Goal: Task Accomplishment & Management: Manage account settings

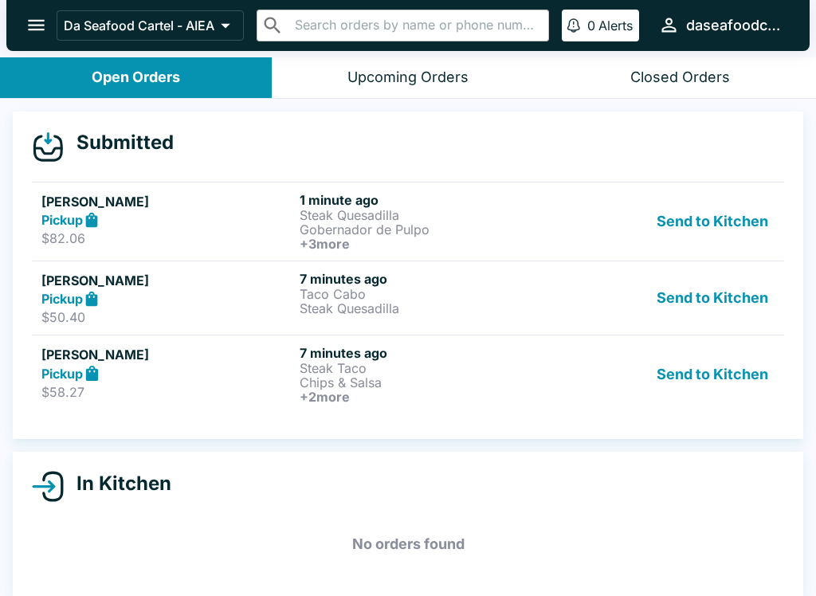
click at [402, 219] on p "Steak Quesadilla" at bounding box center [426, 215] width 252 height 14
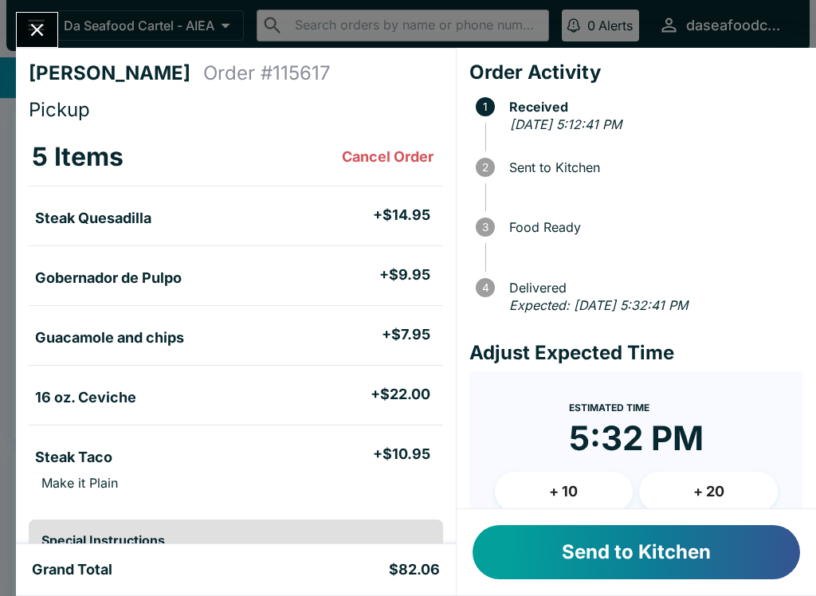
click at [639, 563] on button "Send to Kitchen" at bounding box center [635, 552] width 327 height 54
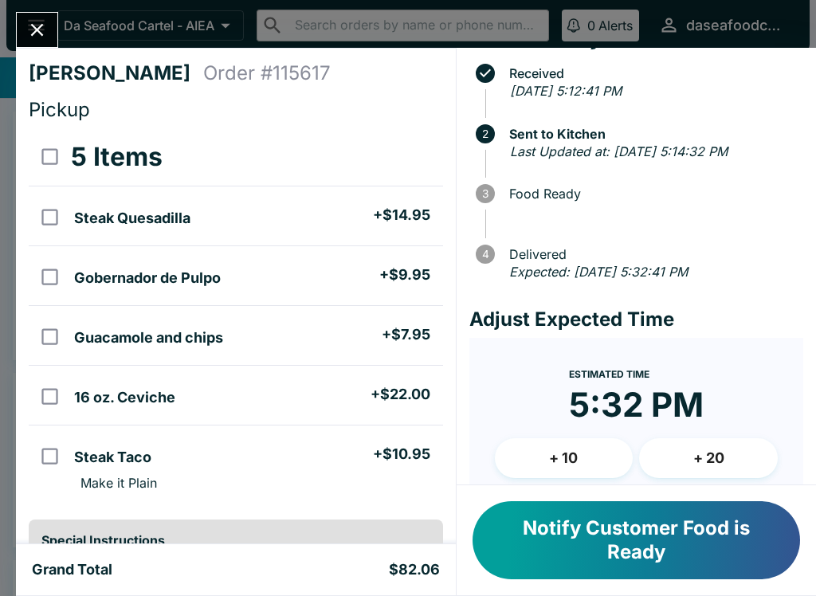
scroll to position [33, 0]
click at [720, 456] on button "+ 20" at bounding box center [708, 458] width 139 height 40
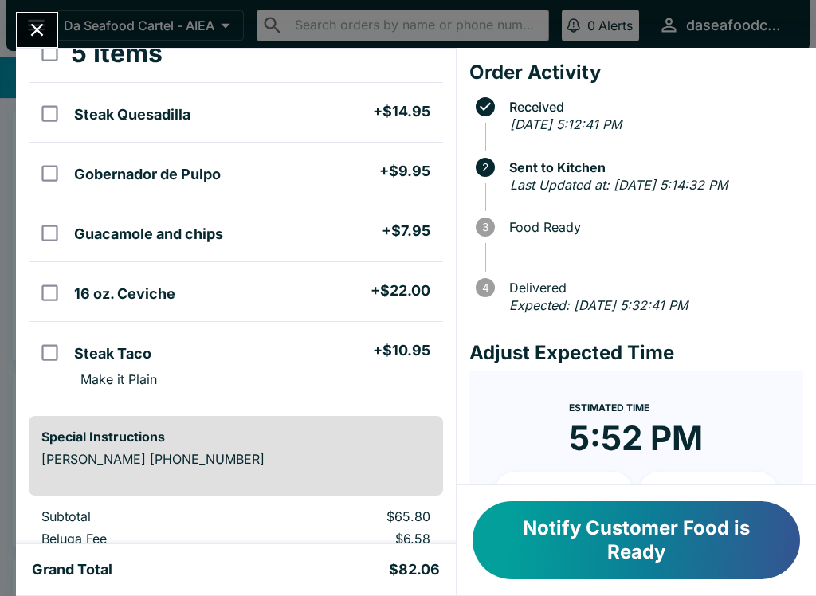
scroll to position [118, 0]
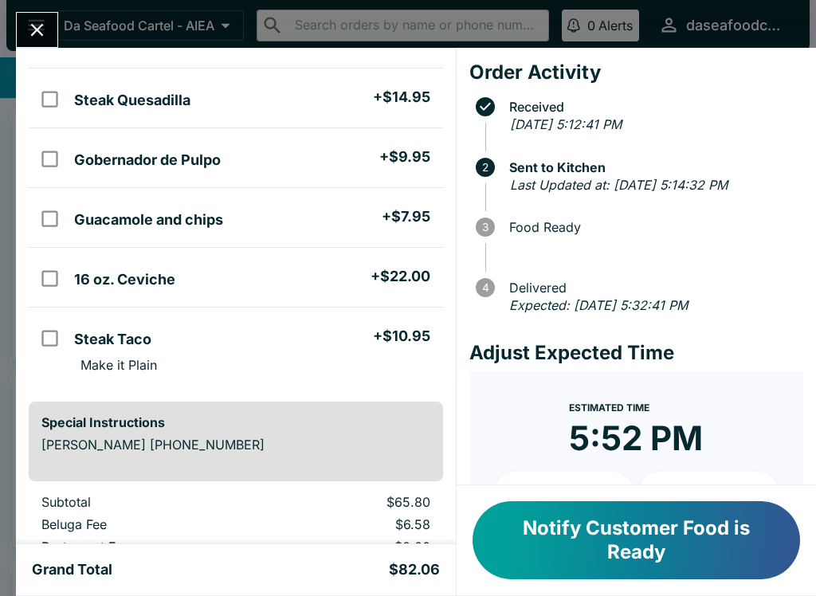
click at [50, 39] on button "Close" at bounding box center [37, 30] width 41 height 34
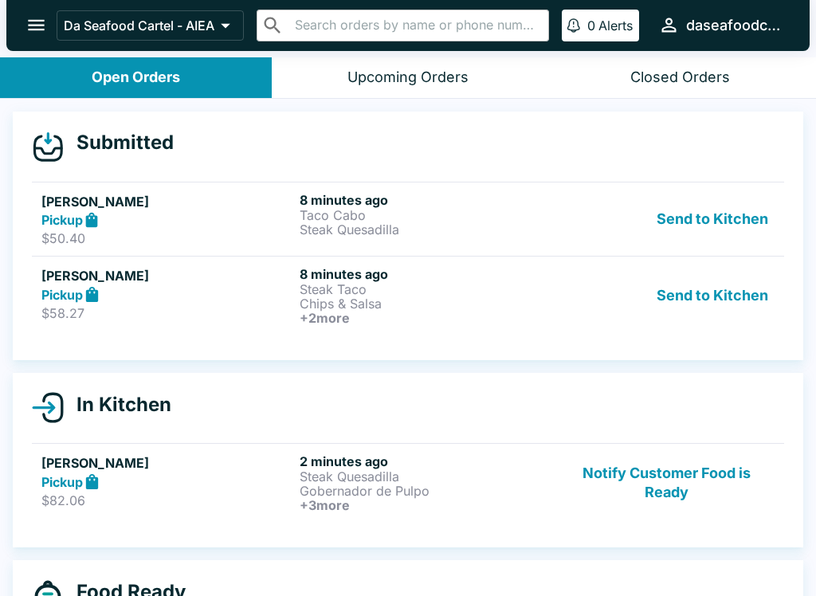
click at [712, 226] on button "Send to Kitchen" at bounding box center [712, 219] width 124 height 55
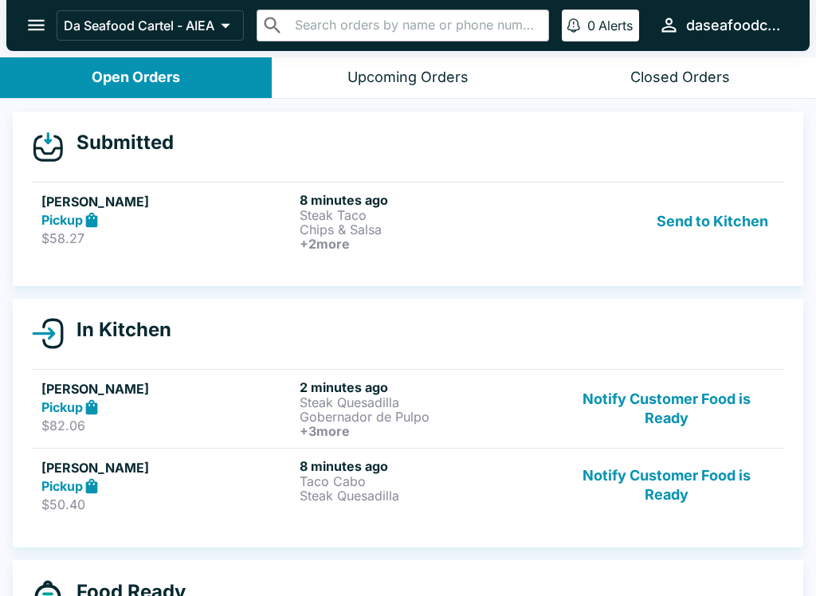
click at [374, 486] on p "Taco Cabo" at bounding box center [426, 481] width 252 height 14
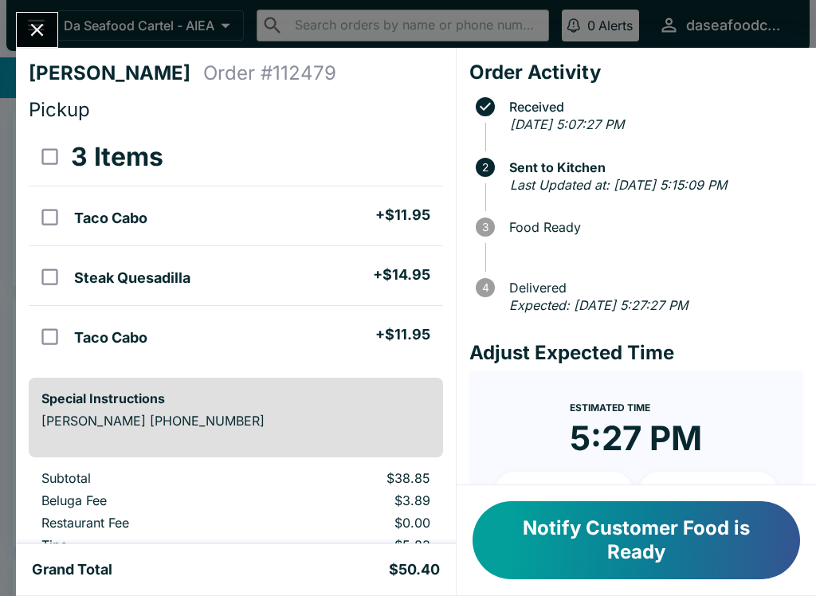
click at [26, 29] on icon "Close" at bounding box center [37, 30] width 22 height 22
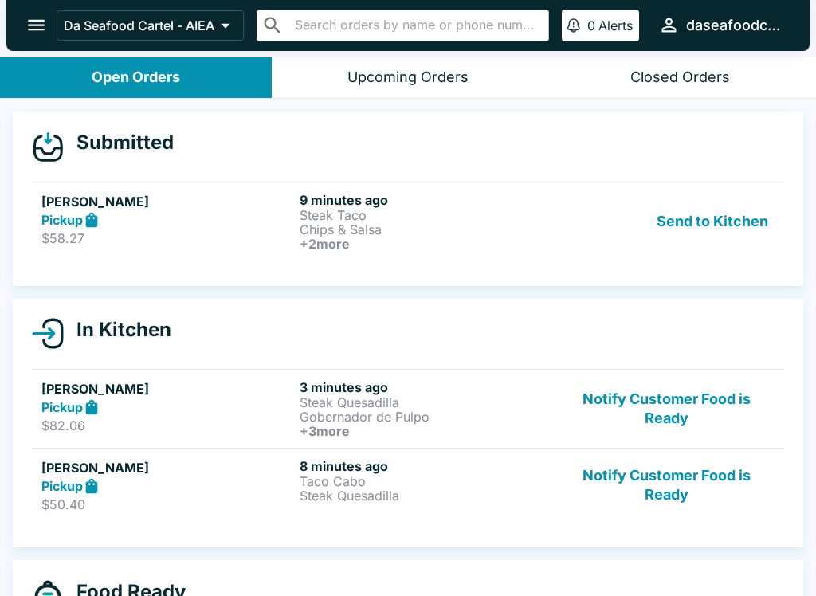
click at [713, 218] on button "Send to Kitchen" at bounding box center [712, 221] width 124 height 59
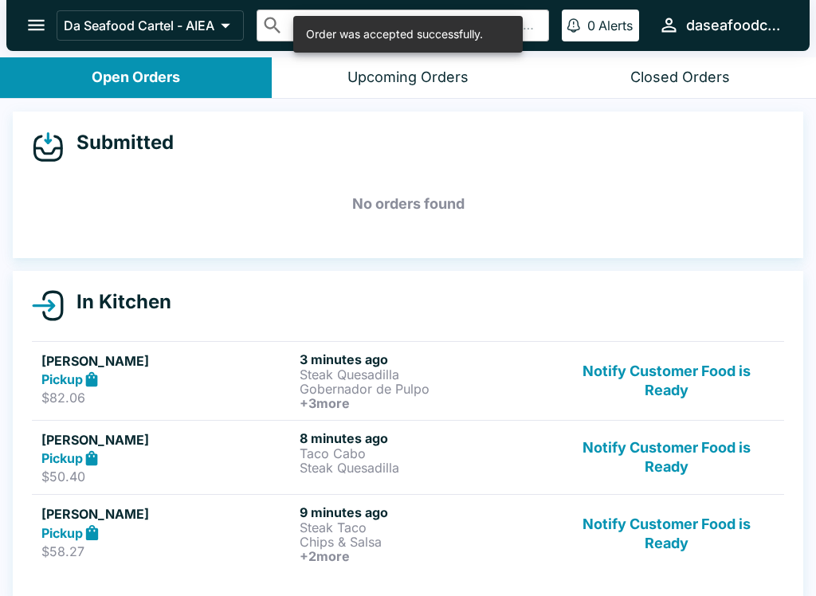
click at [380, 543] on p "Chips & Salsa" at bounding box center [426, 542] width 252 height 14
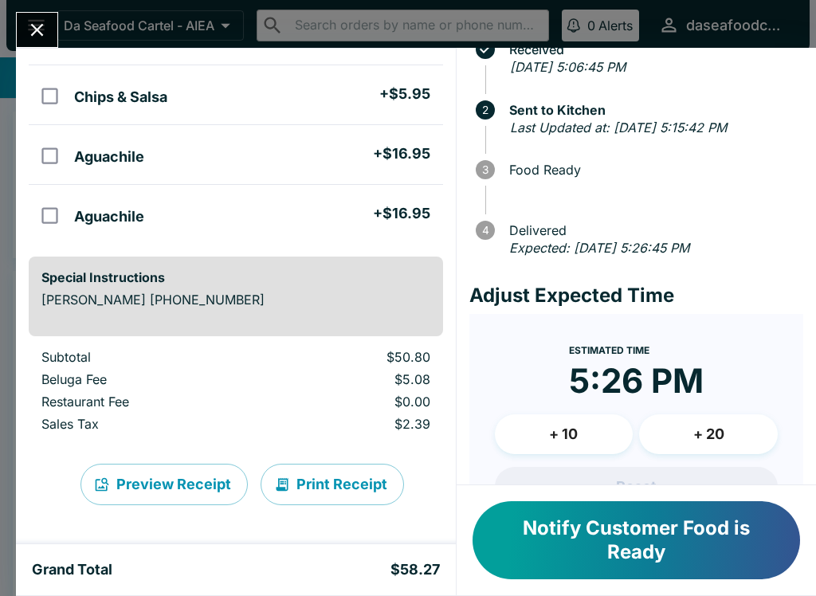
scroll to position [75, 0]
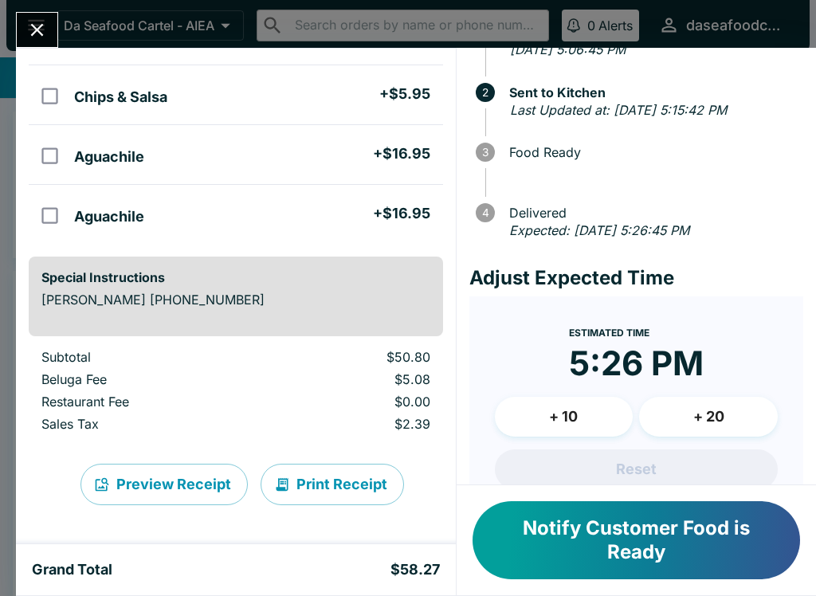
click at [573, 405] on button "+ 10" at bounding box center [564, 417] width 139 height 40
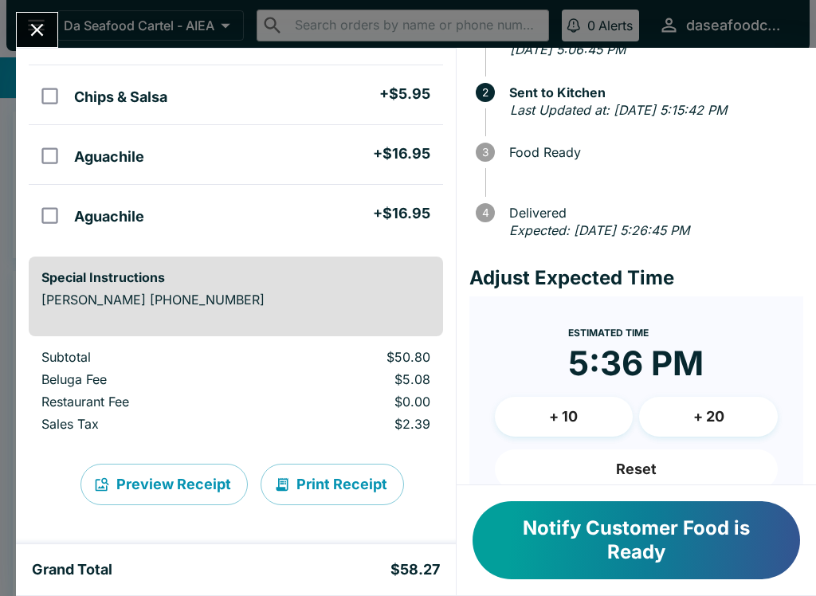
click at [34, 30] on icon "Close" at bounding box center [37, 30] width 22 height 22
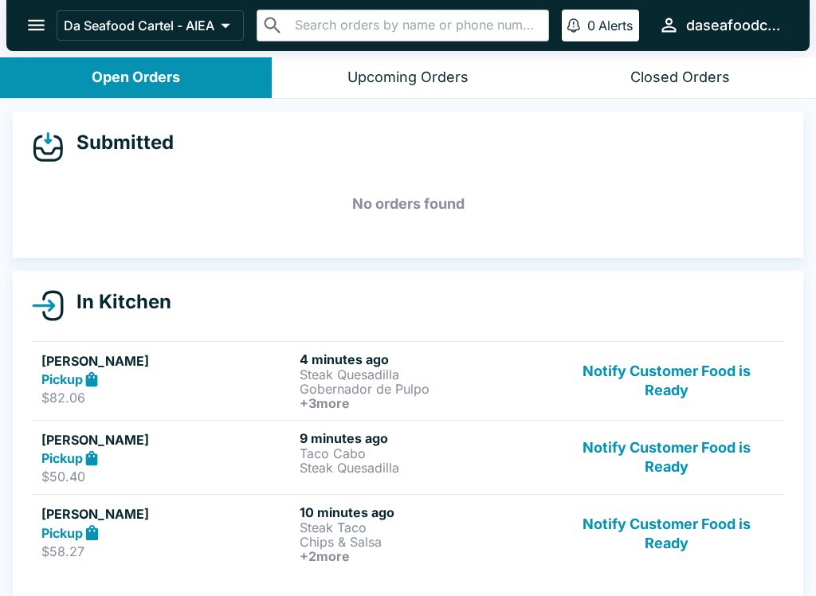
click at [170, 448] on h5 "Mario Geronimo" at bounding box center [167, 439] width 252 height 19
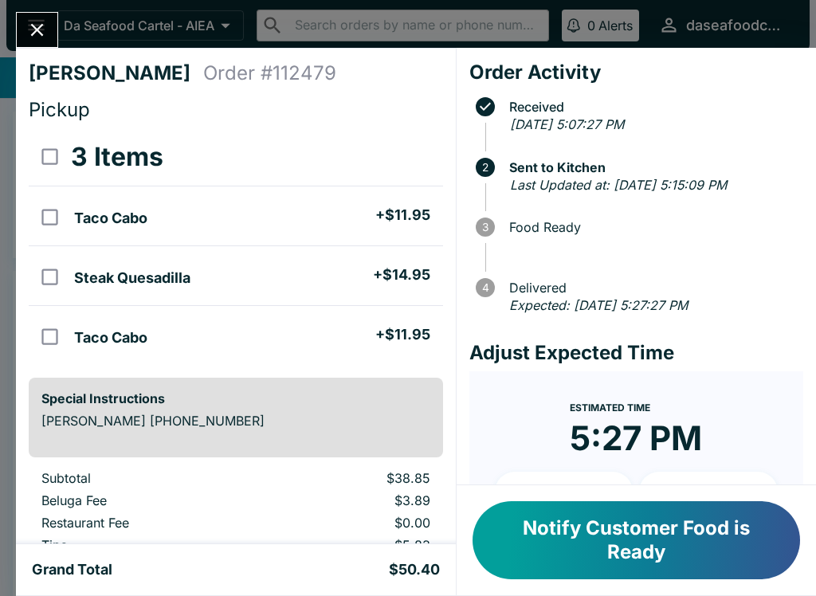
scroll to position [125, 0]
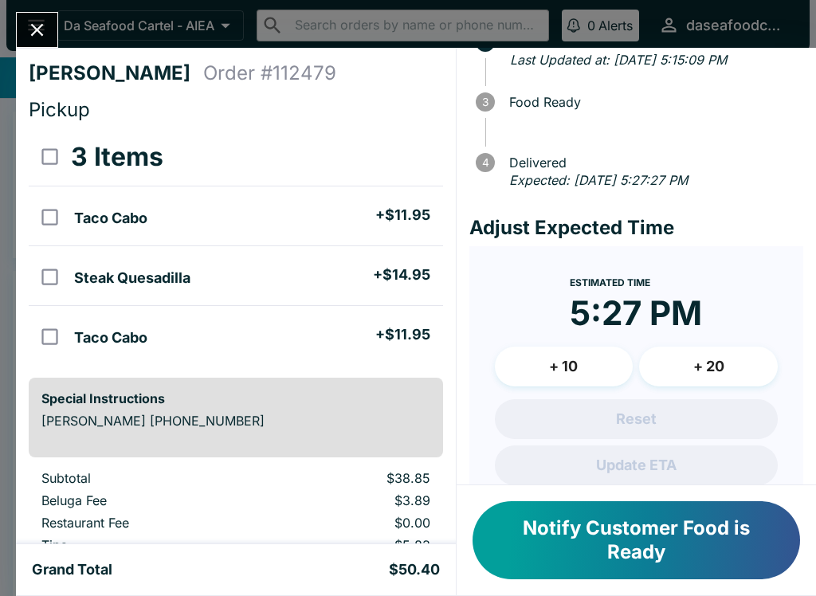
click at [574, 356] on button "+ 10" at bounding box center [564, 367] width 139 height 40
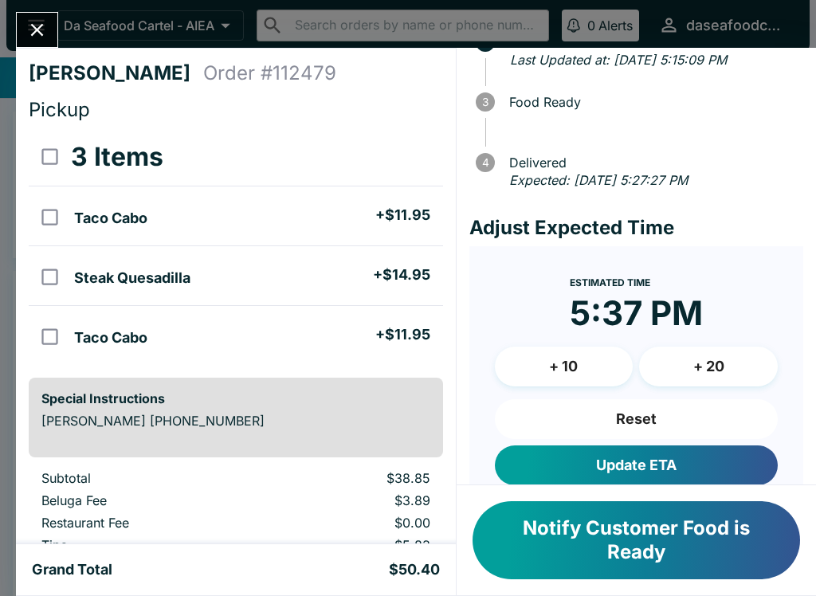
click at [651, 462] on button "Update ETA" at bounding box center [636, 465] width 283 height 40
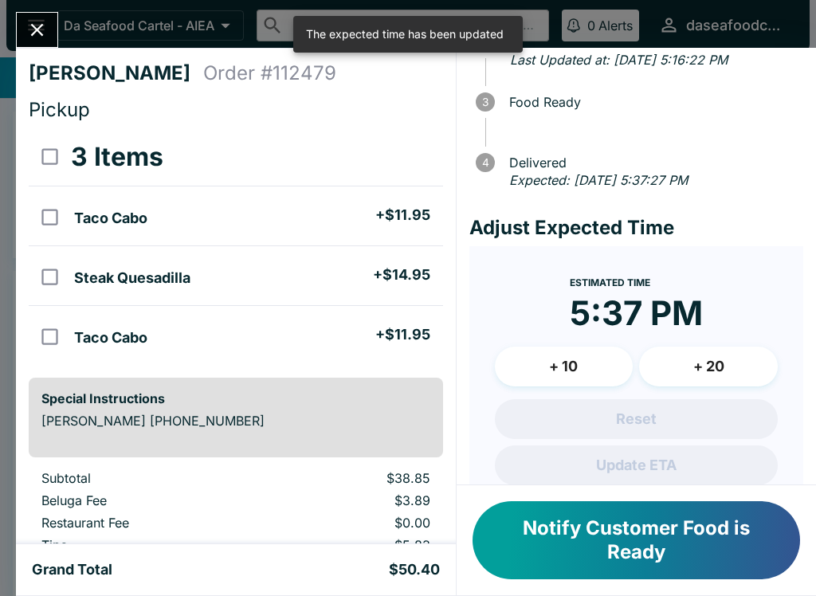
click at [30, 23] on icon "Close" at bounding box center [37, 30] width 22 height 22
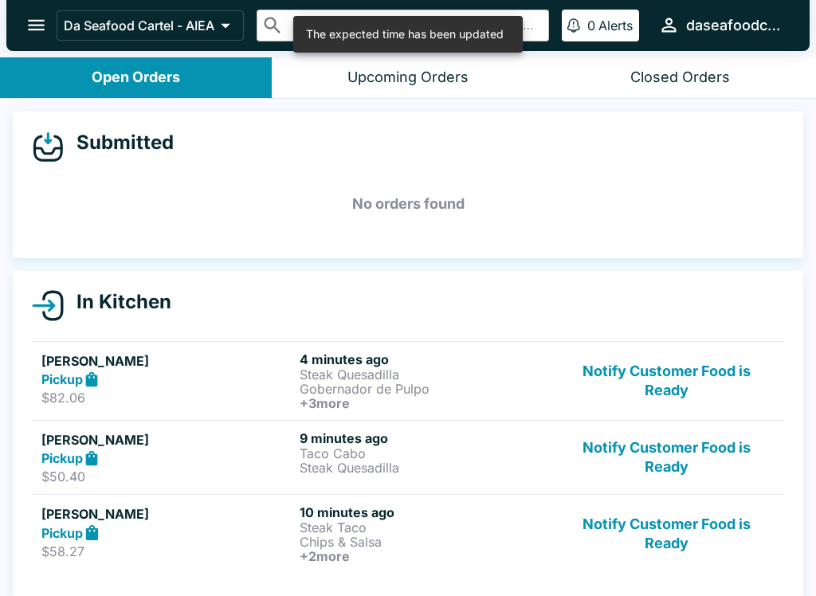
click at [208, 542] on div "Lana V Pickup $58.27" at bounding box center [167, 533] width 252 height 59
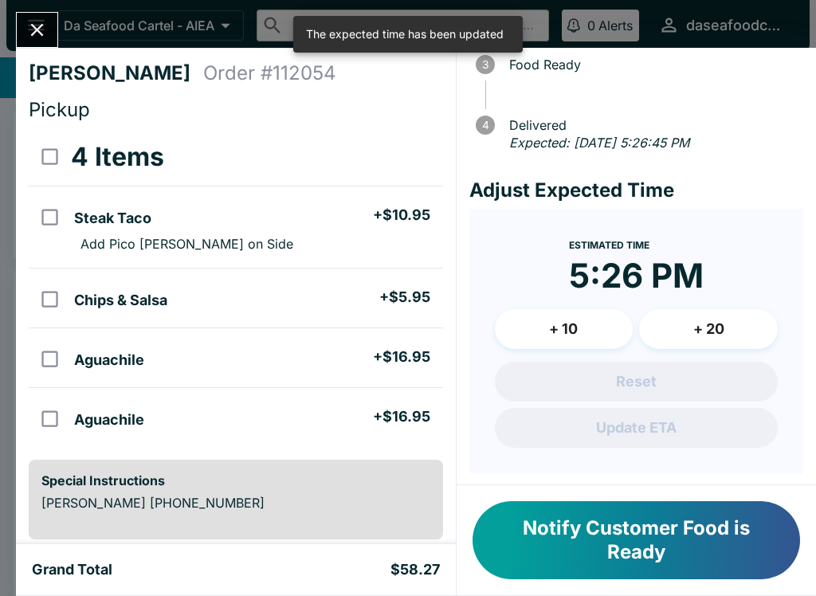
scroll to position [162, 0]
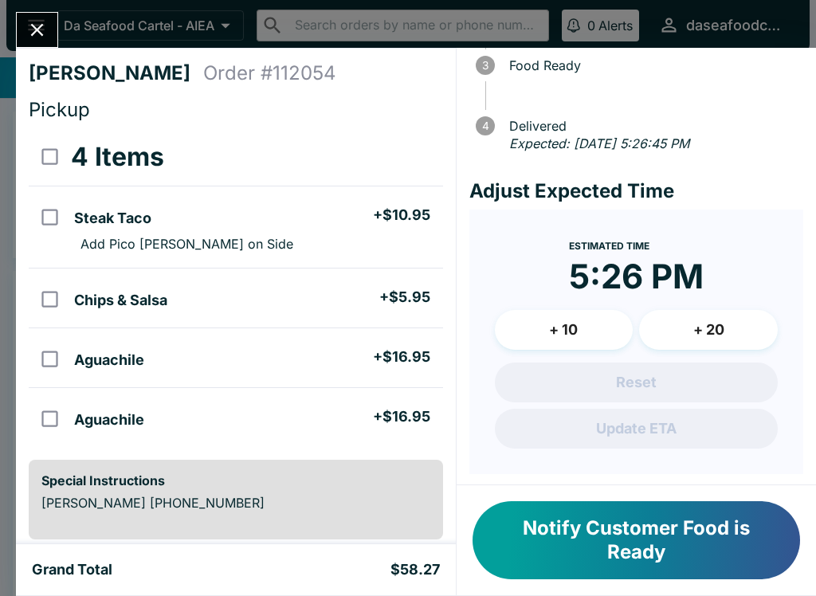
click at [562, 313] on button "+ 10" at bounding box center [564, 330] width 139 height 40
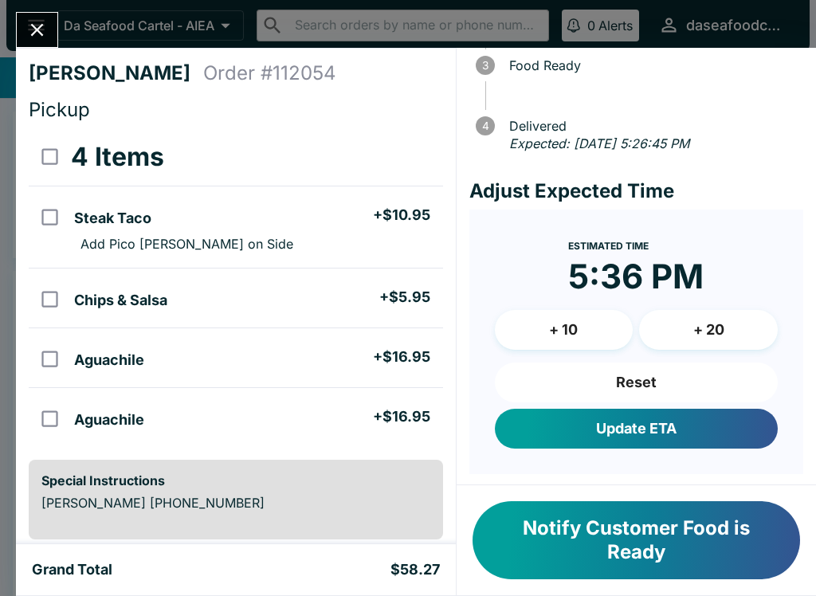
click at [621, 427] on button "Update ETA" at bounding box center [636, 429] width 283 height 40
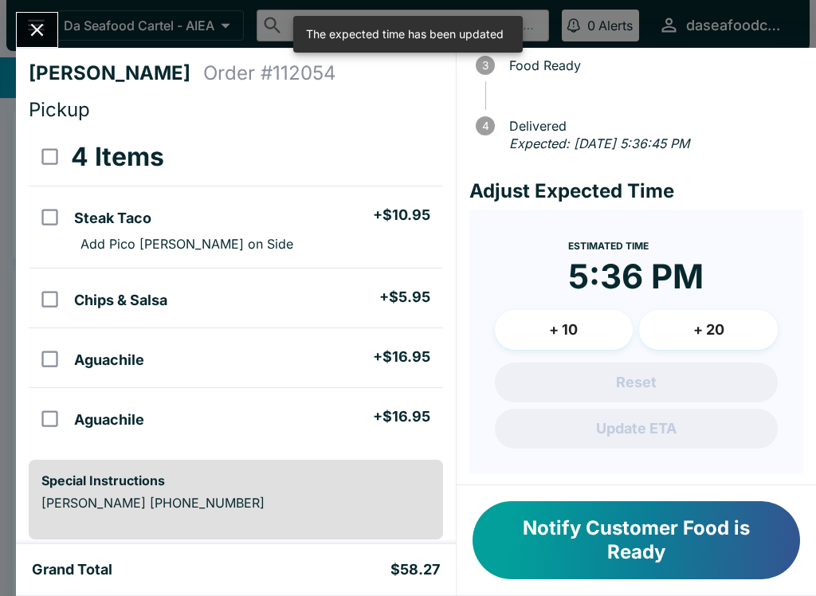
click at [36, 16] on button "Close" at bounding box center [37, 30] width 41 height 34
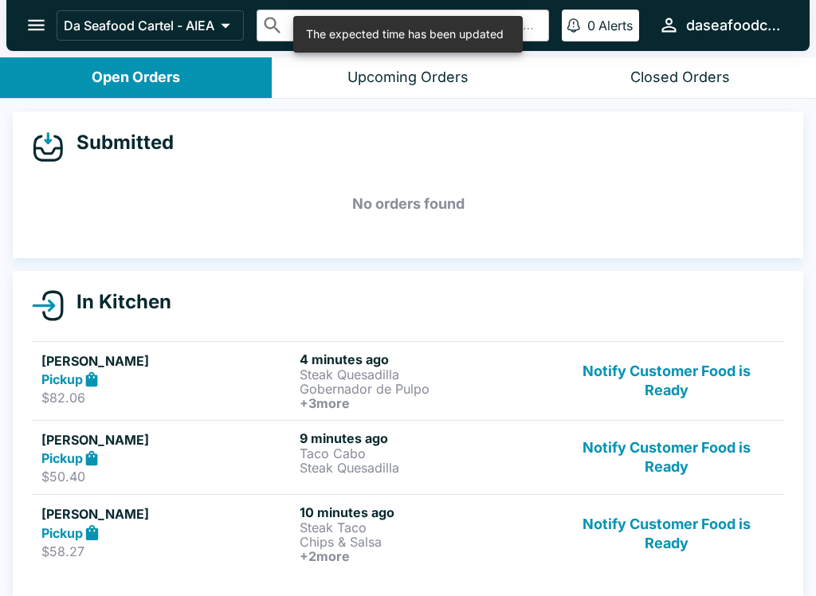
click at [220, 385] on div "Pickup" at bounding box center [167, 380] width 252 height 18
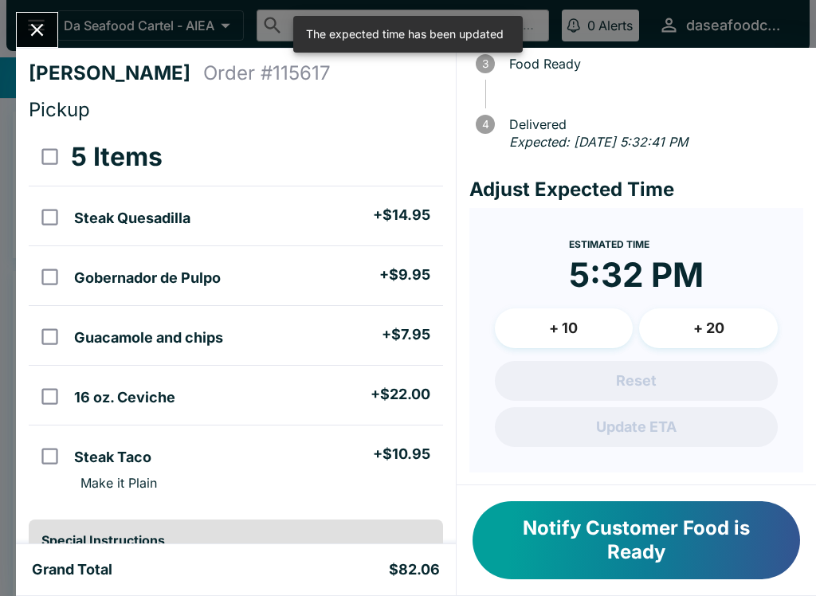
scroll to position [162, 0]
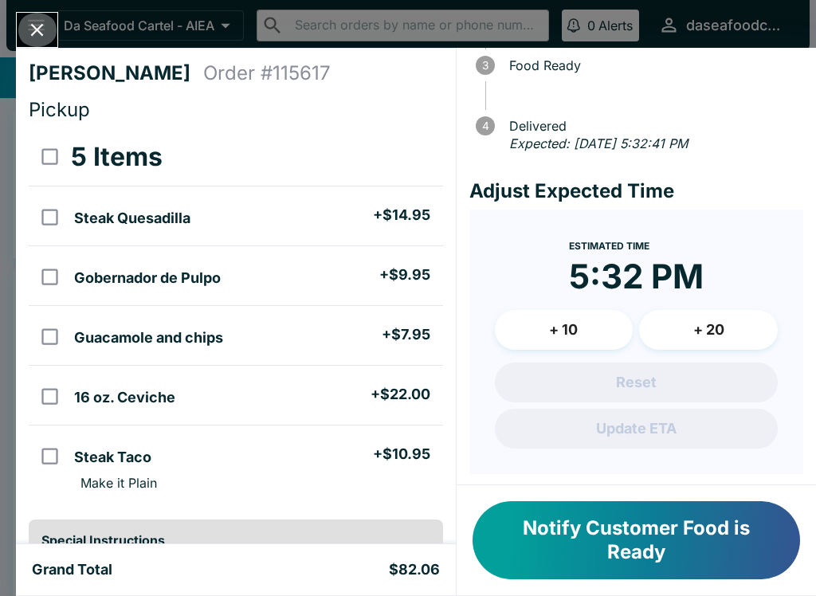
click at [41, 27] on icon "Close" at bounding box center [37, 30] width 13 height 13
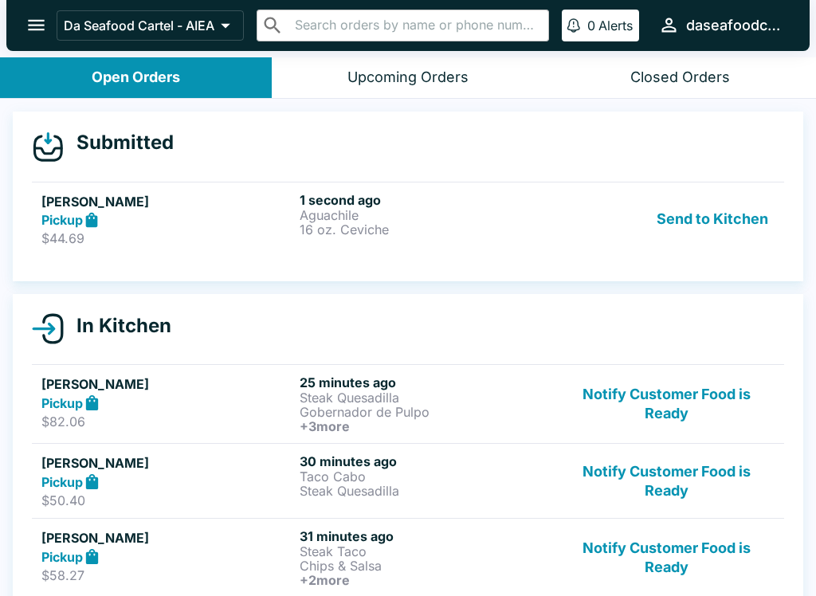
click at [375, 203] on h6 "1 second ago" at bounding box center [426, 200] width 252 height 16
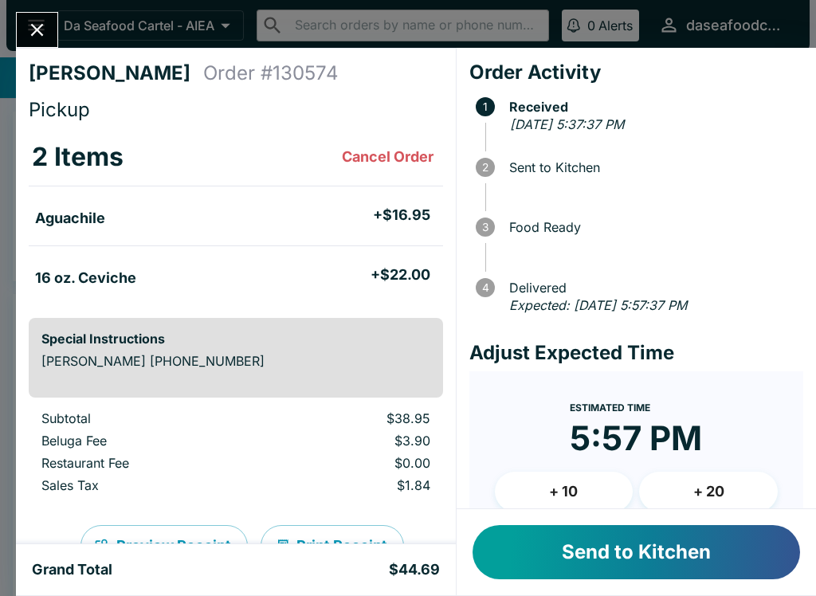
click at [706, 572] on button "Send to Kitchen" at bounding box center [635, 552] width 327 height 54
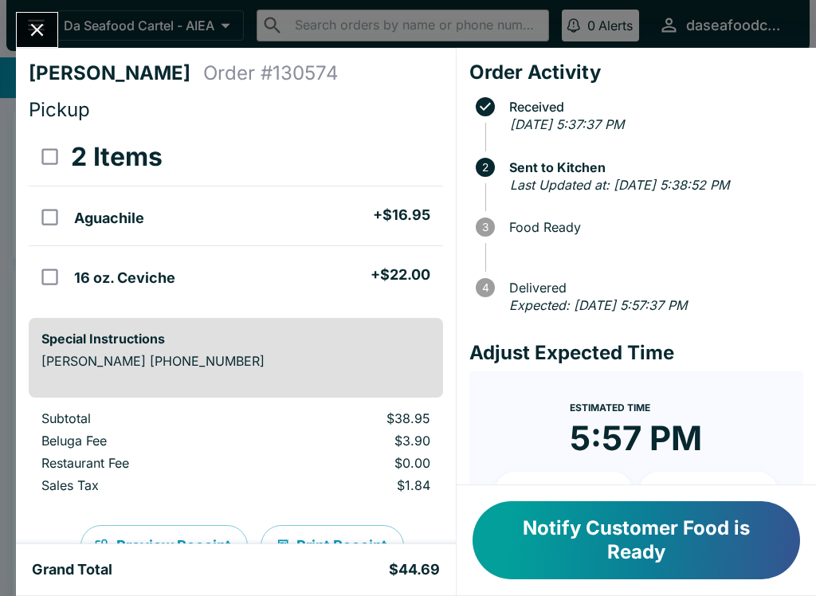
click at [32, 22] on icon "Close" at bounding box center [37, 30] width 22 height 22
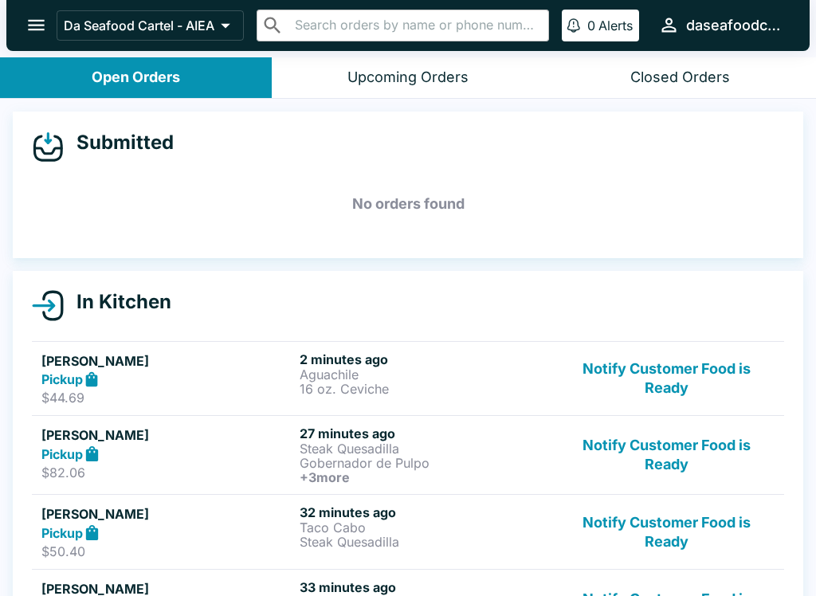
click at [38, 27] on icon "open drawer" at bounding box center [36, 25] width 22 height 22
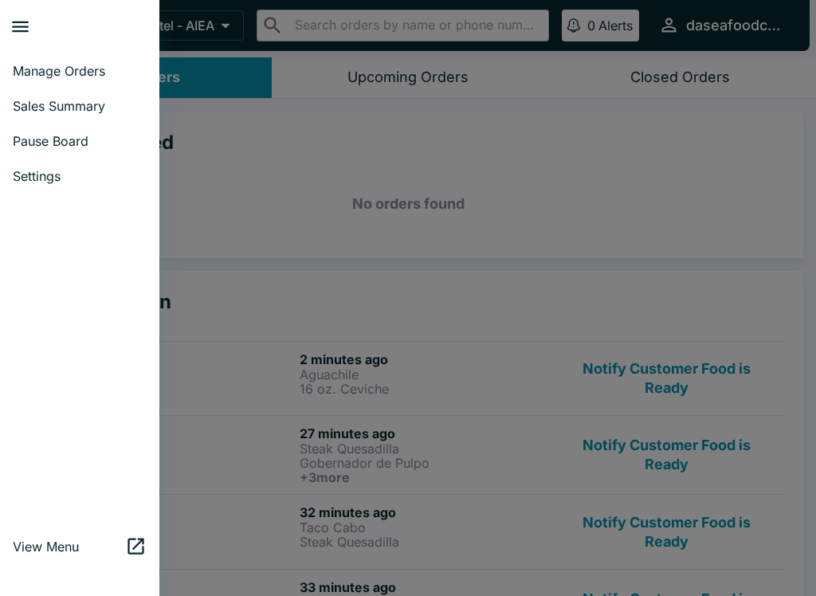
click at [698, 151] on div at bounding box center [408, 298] width 816 height 596
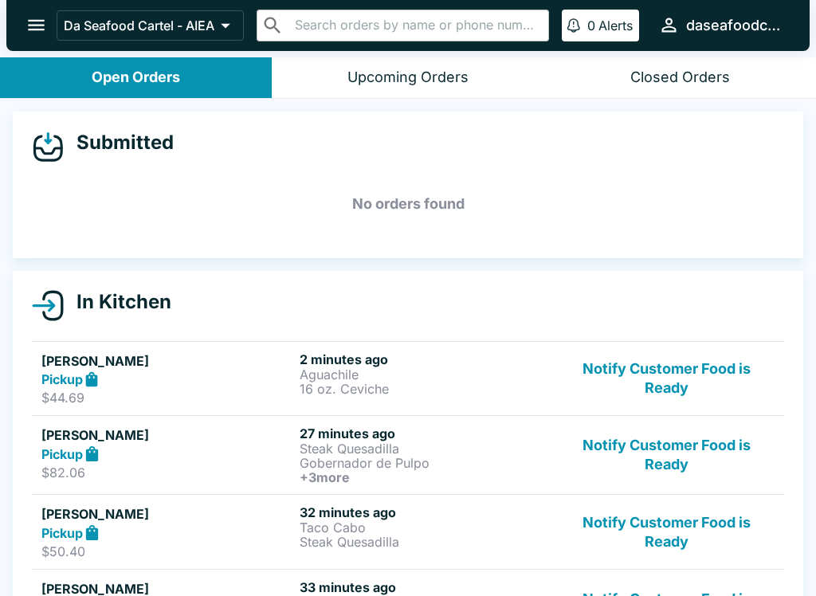
click at [679, 457] on button "Notify Customer Food is Ready" at bounding box center [667, 454] width 216 height 59
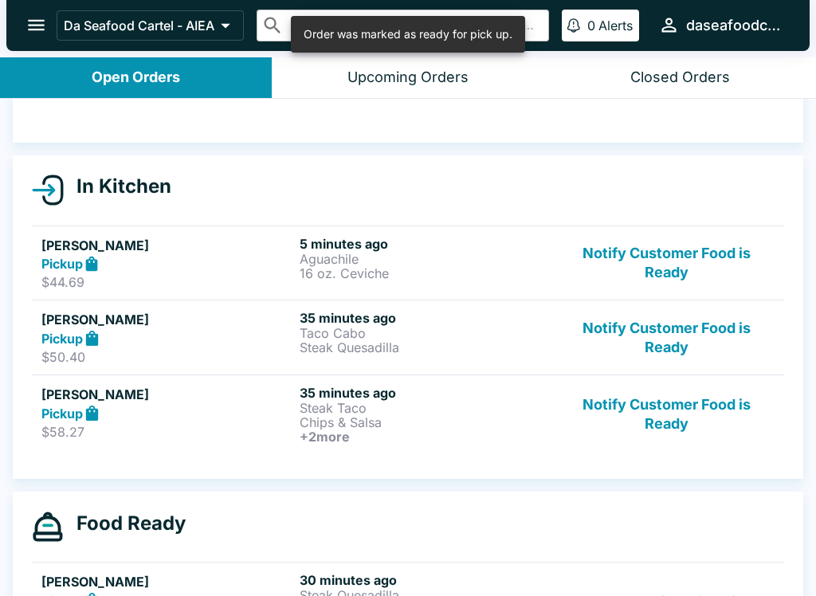
click at [807, 304] on div "In Kitchen Jonathan Rodriguez Pickup $44.69 5 minutes ago Aguachile 16 oz. Cevi…" at bounding box center [408, 317] width 816 height 324
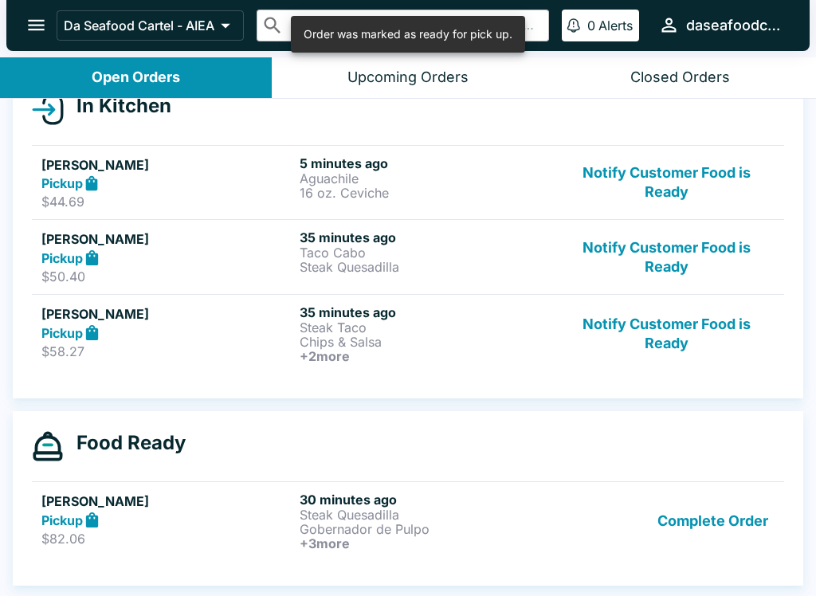
click at [735, 522] on button "Complete Order" at bounding box center [713, 521] width 124 height 59
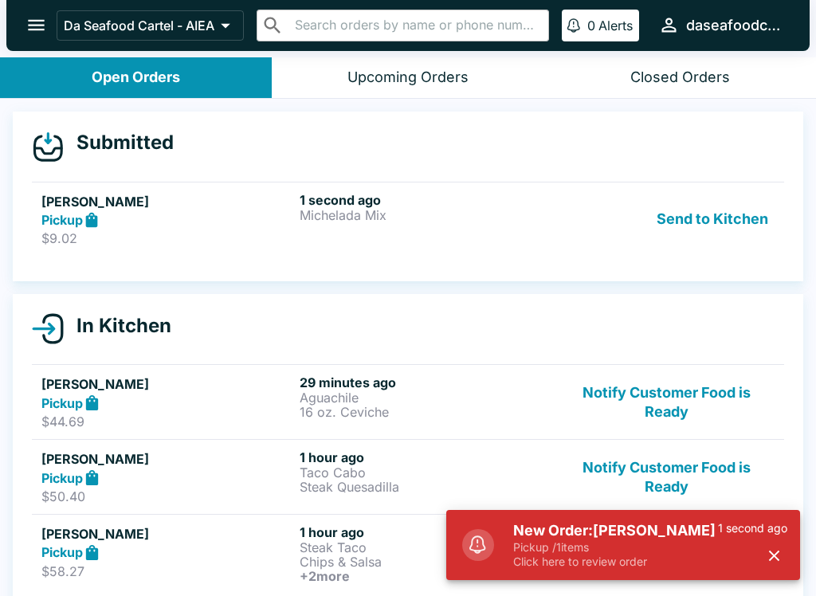
scroll to position [-1, 0]
click at [561, 211] on div "Send to Kitchen" at bounding box center [667, 219] width 216 height 55
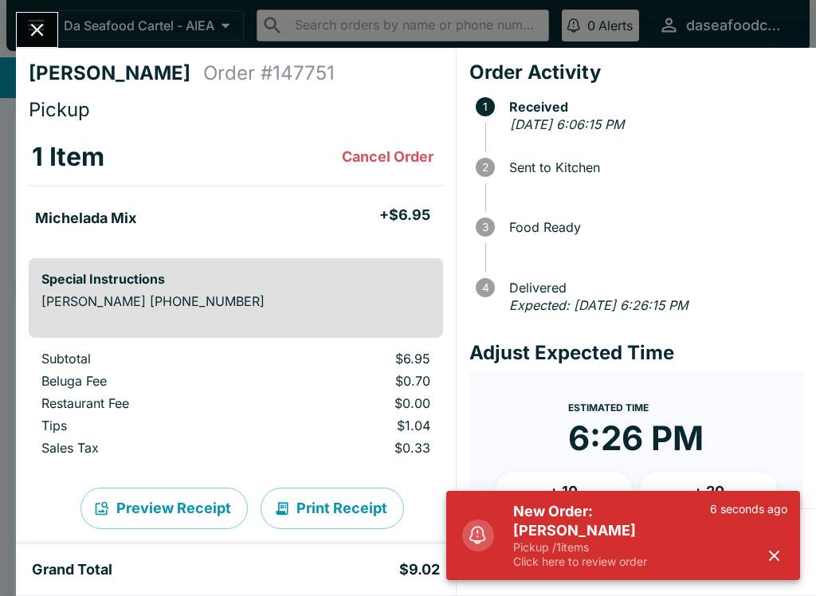
click at [779, 555] on icon "button" at bounding box center [774, 556] width 18 height 18
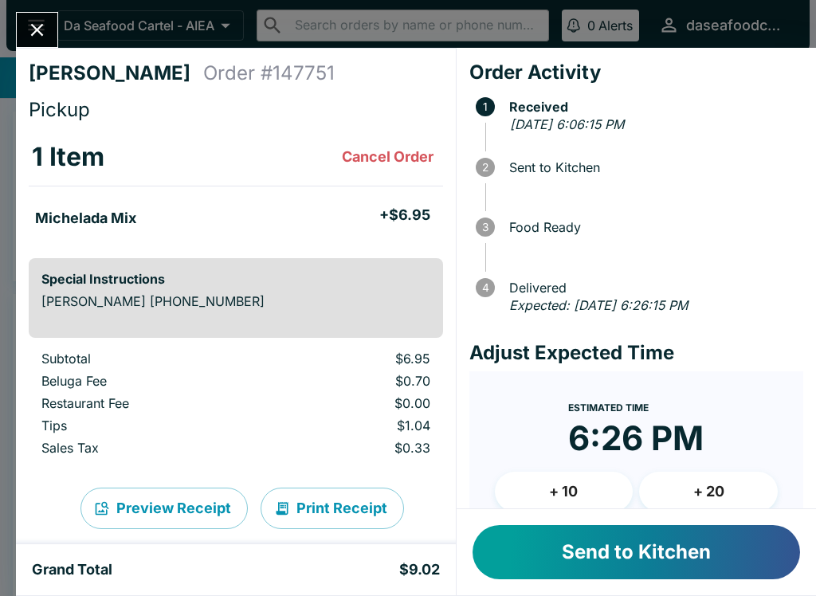
click at [708, 546] on button "Send to Kitchen" at bounding box center [635, 552] width 327 height 54
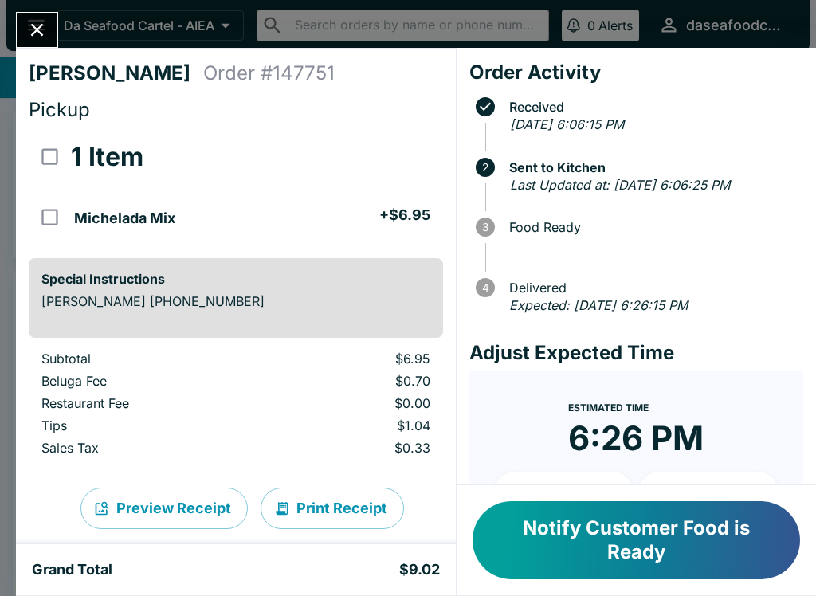
click at [26, 20] on icon "Close" at bounding box center [37, 30] width 22 height 22
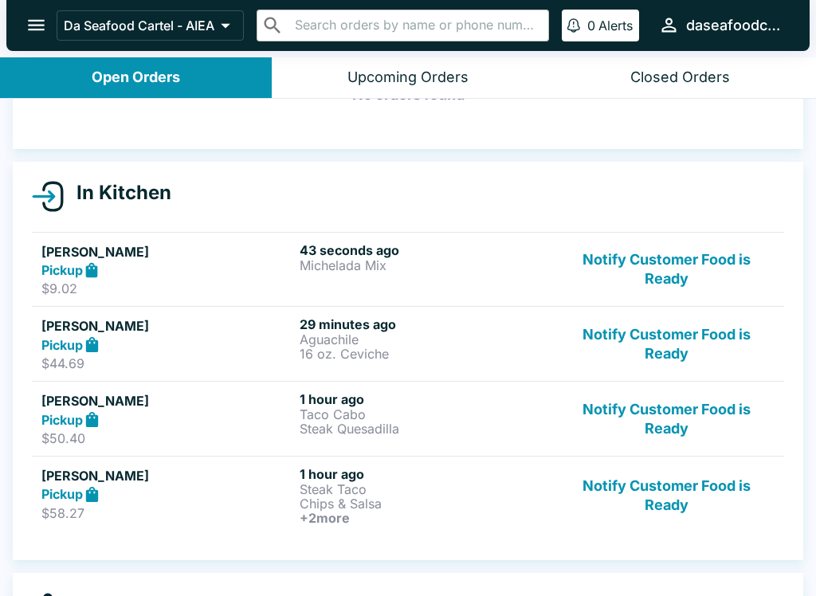
scroll to position [110, 0]
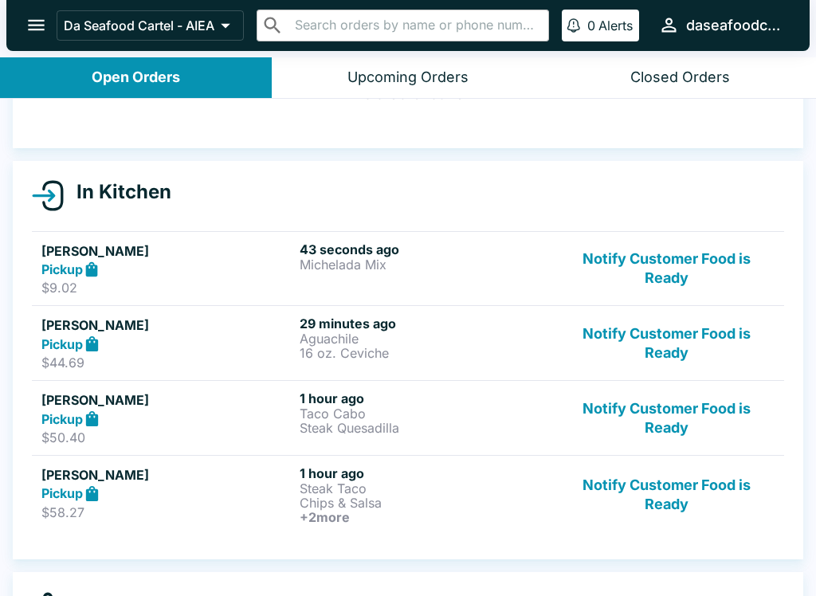
click at [689, 408] on button "Notify Customer Food is Ready" at bounding box center [667, 417] width 216 height 55
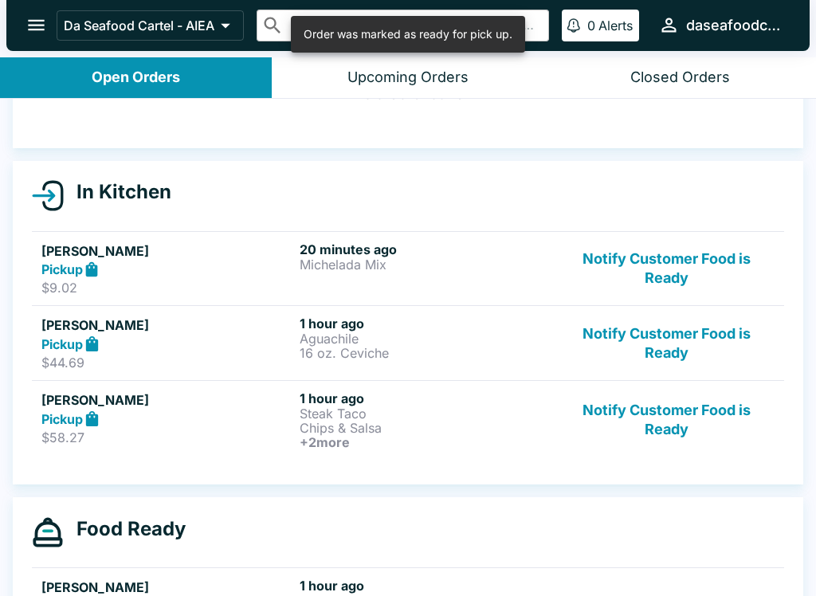
click at [682, 422] on button "Notify Customer Food is Ready" at bounding box center [667, 419] width 216 height 59
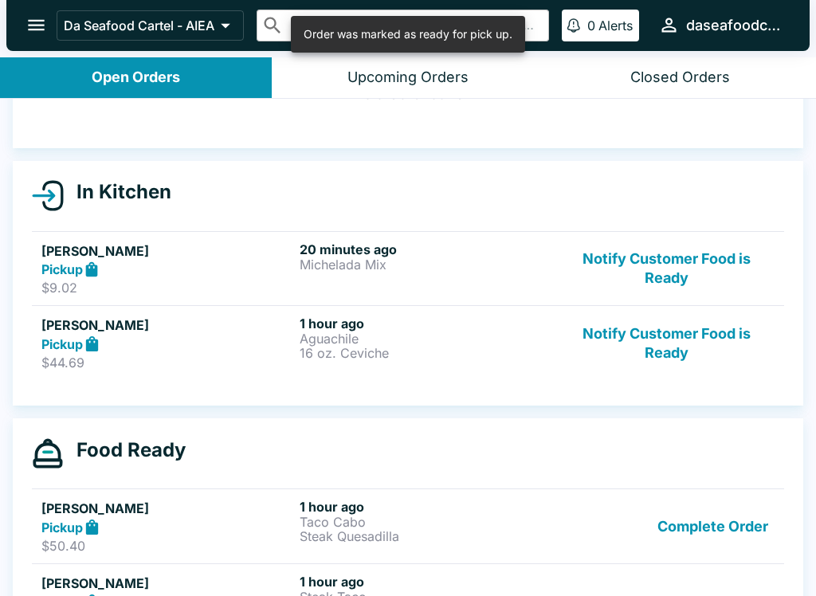
click at [697, 327] on button "Notify Customer Food is Ready" at bounding box center [667, 343] width 216 height 55
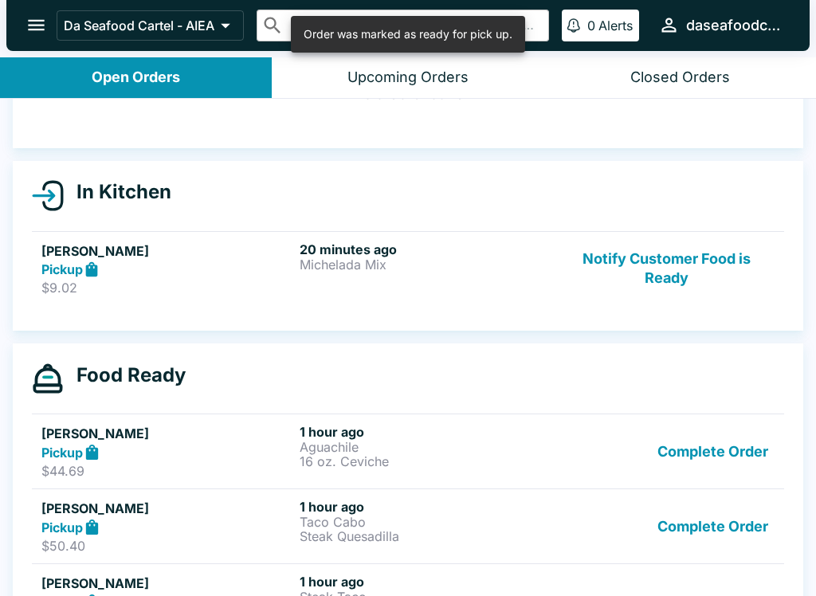
click at [709, 245] on button "Notify Customer Food is Ready" at bounding box center [667, 268] width 216 height 55
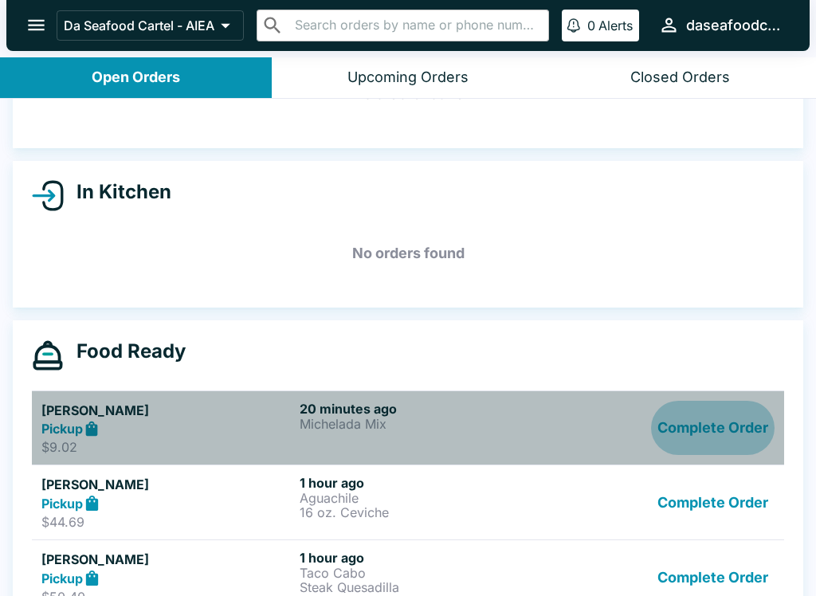
click at [737, 440] on button "Complete Order" at bounding box center [713, 428] width 124 height 55
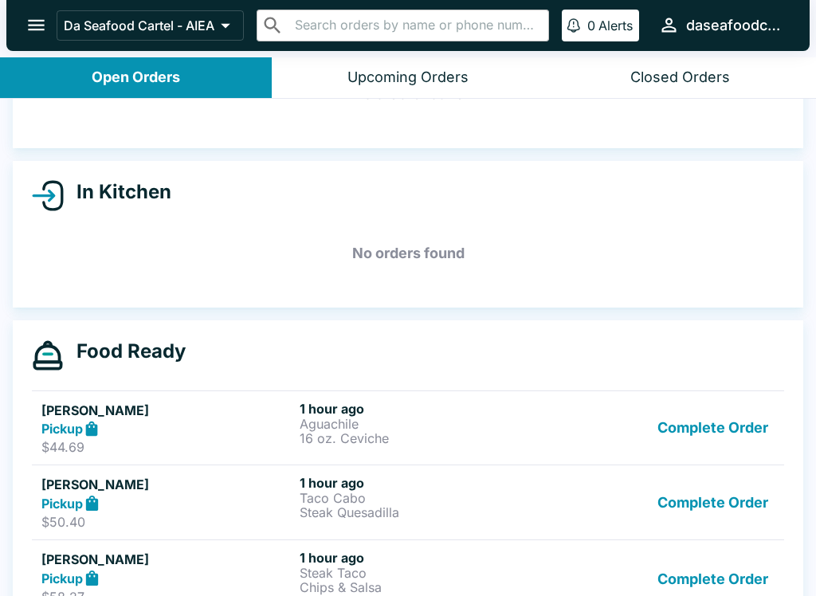
click at [750, 506] on button "Complete Order" at bounding box center [713, 502] width 124 height 55
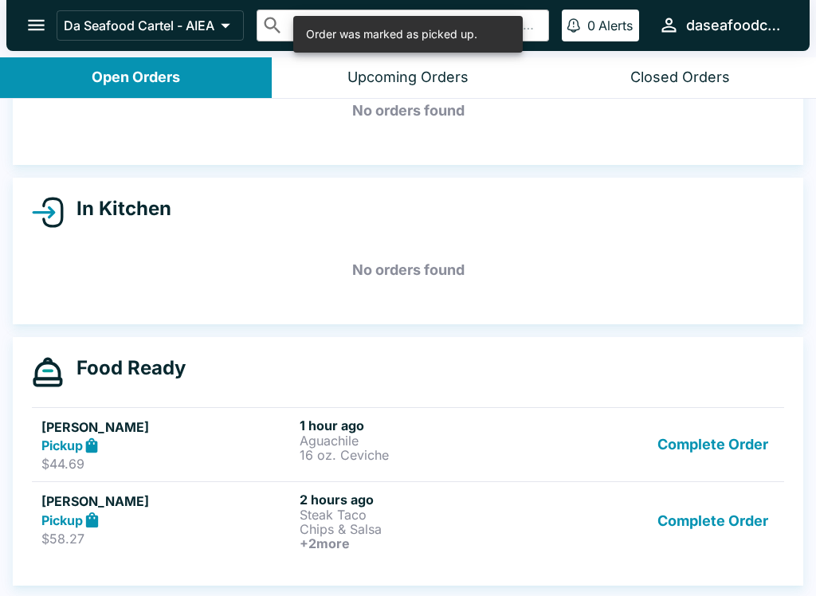
click at [755, 435] on button "Complete Order" at bounding box center [713, 445] width 124 height 55
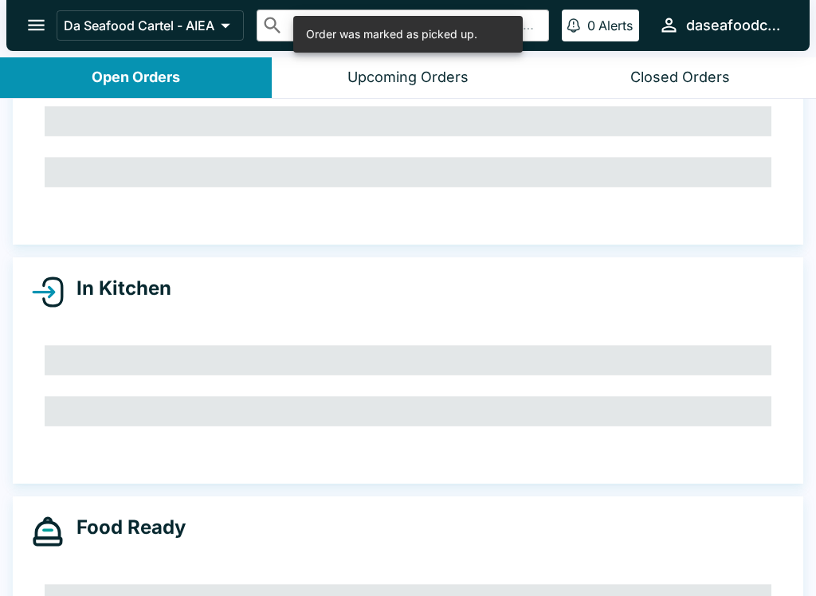
scroll to position [18, 0]
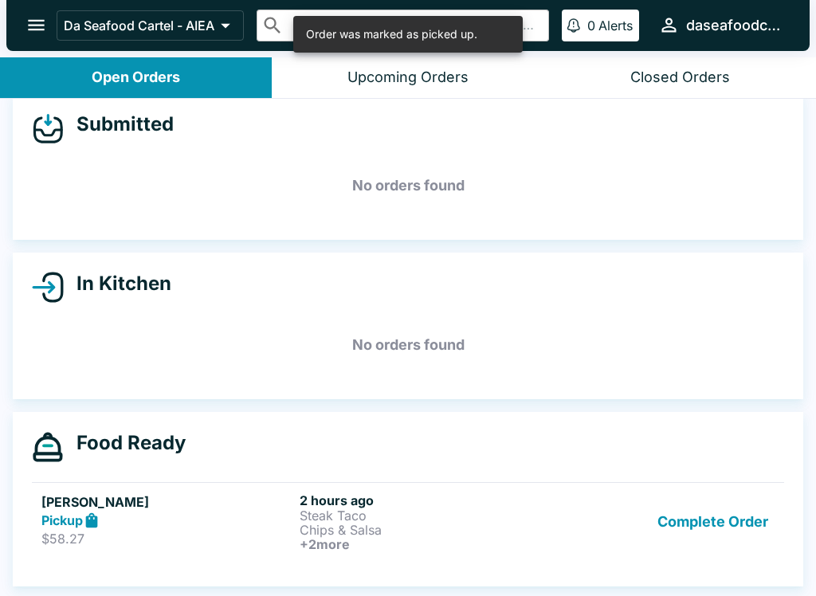
click at [745, 525] on button "Complete Order" at bounding box center [713, 521] width 124 height 59
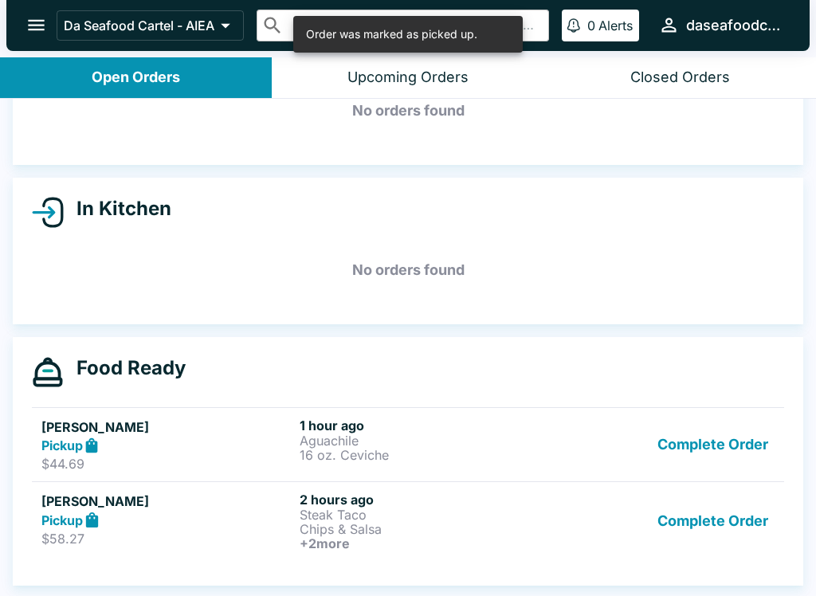
scroll to position [93, 0]
click at [734, 525] on button "Complete Order" at bounding box center [713, 521] width 124 height 59
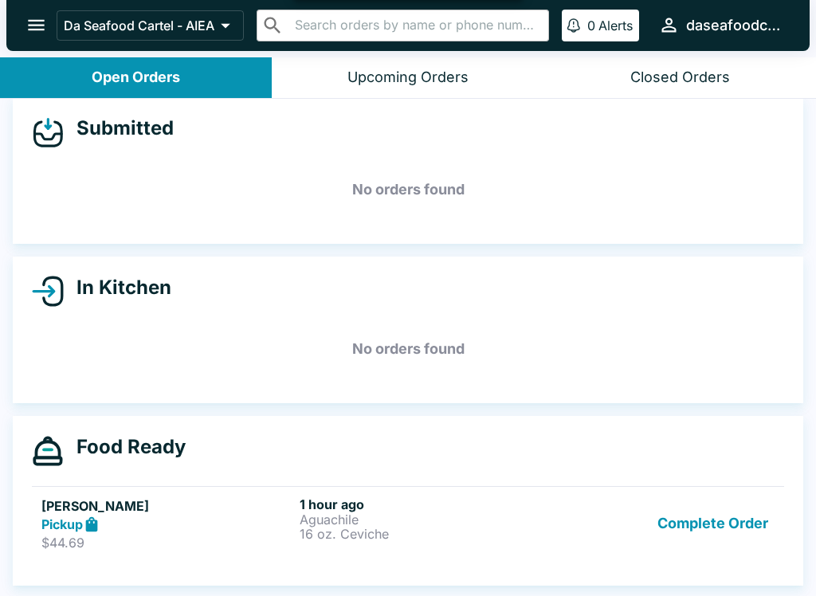
scroll to position [14, 0]
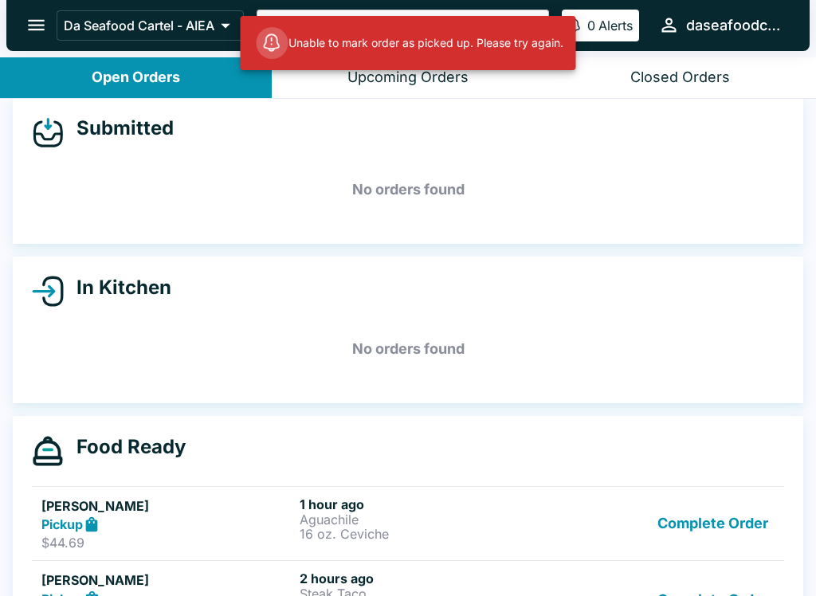
click at [716, 517] on button "Complete Order" at bounding box center [713, 523] width 124 height 55
click at [741, 524] on button "Complete Order" at bounding box center [713, 523] width 124 height 55
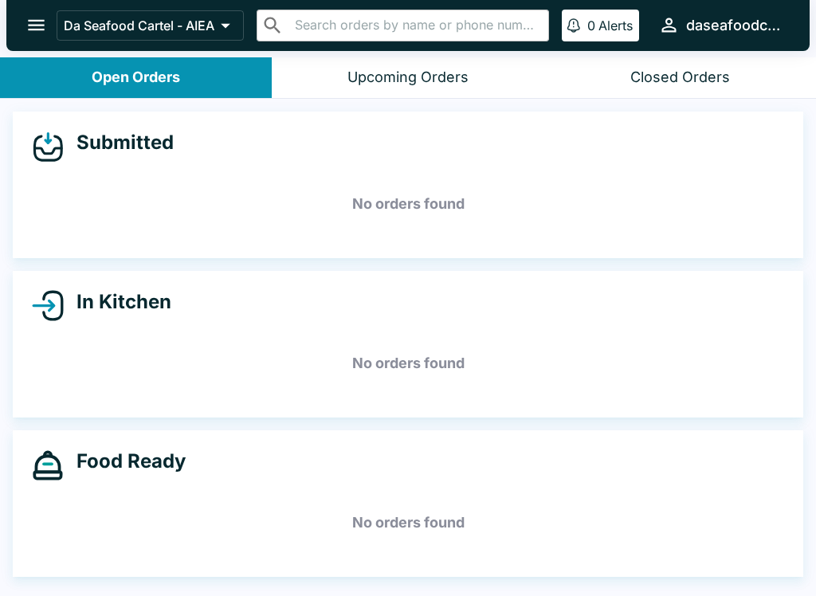
scroll to position [0, 0]
click at [241, 369] on h5 "No orders found" at bounding box center [408, 363] width 752 height 57
click at [27, 15] on icon "open drawer" at bounding box center [36, 25] width 22 height 22
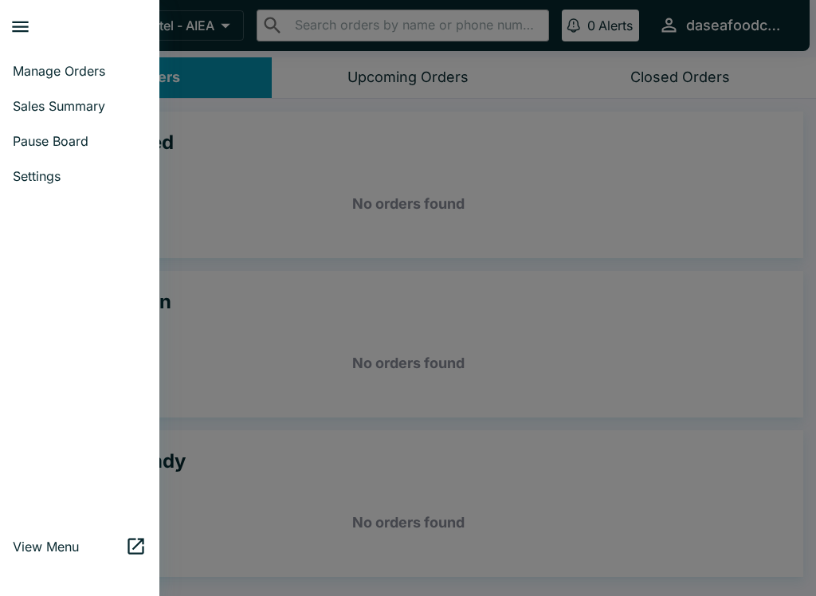
click at [40, 108] on span "Sales Summary" at bounding box center [80, 106] width 134 height 16
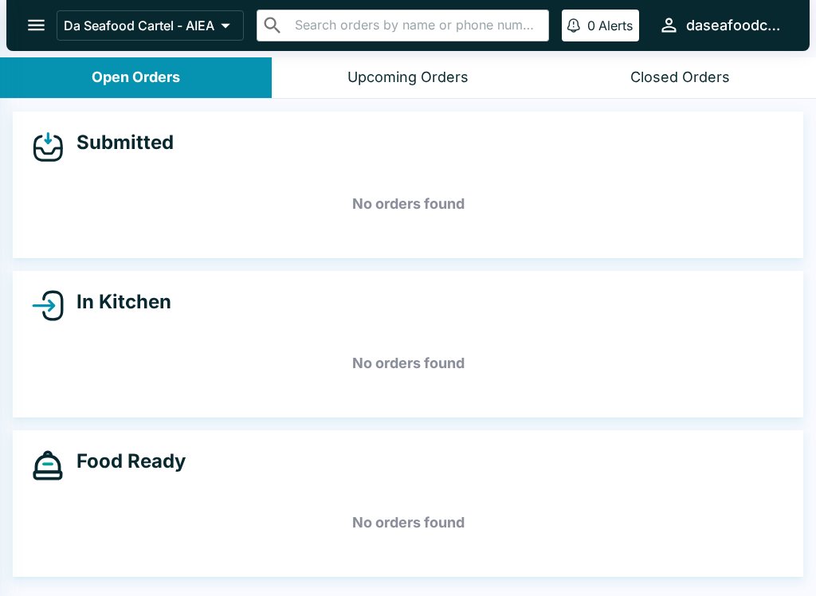
select select "03:00"
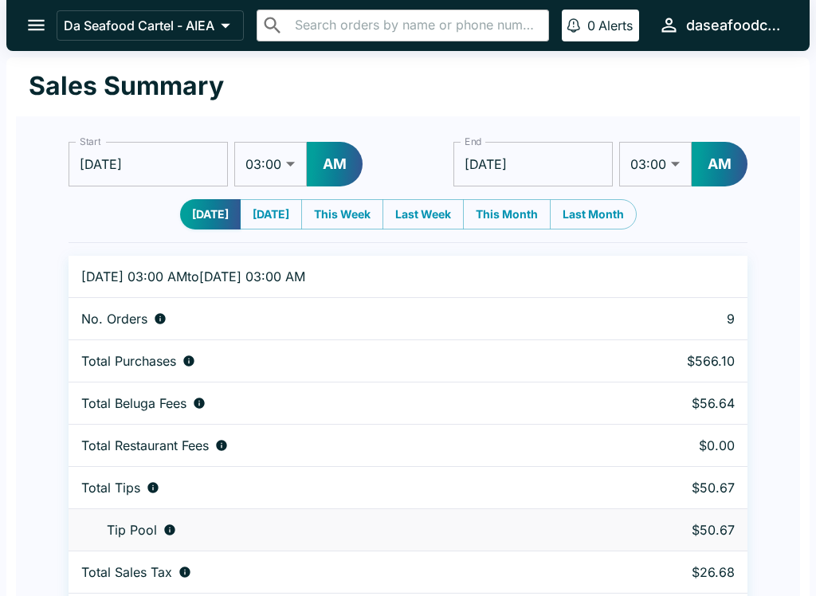
click at [45, 16] on icon "open drawer" at bounding box center [36, 25] width 22 height 22
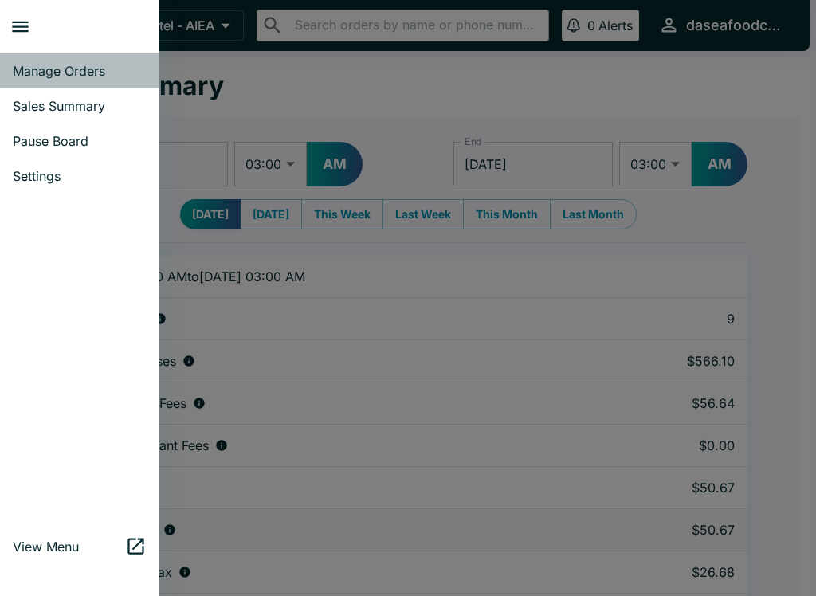
click at [429, 400] on div at bounding box center [408, 298] width 816 height 596
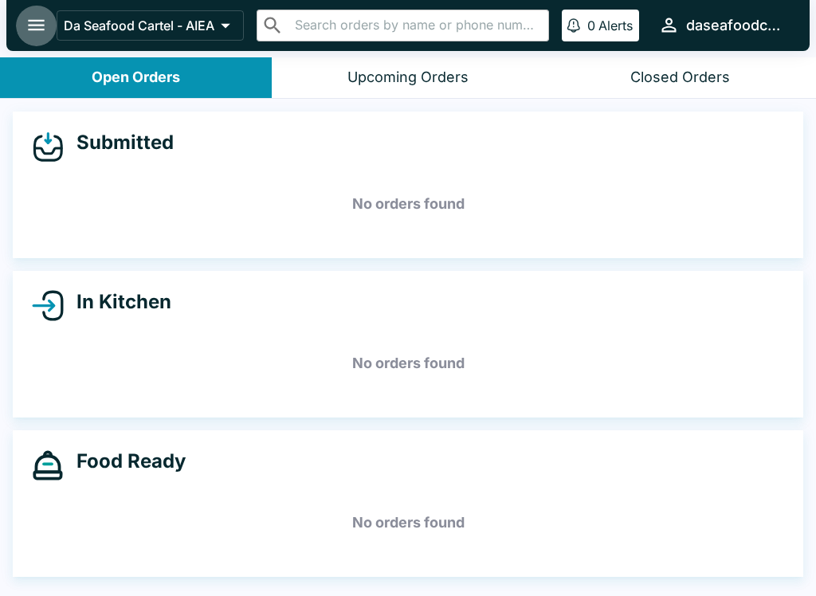
click at [33, 24] on icon "open drawer" at bounding box center [36, 25] width 22 height 22
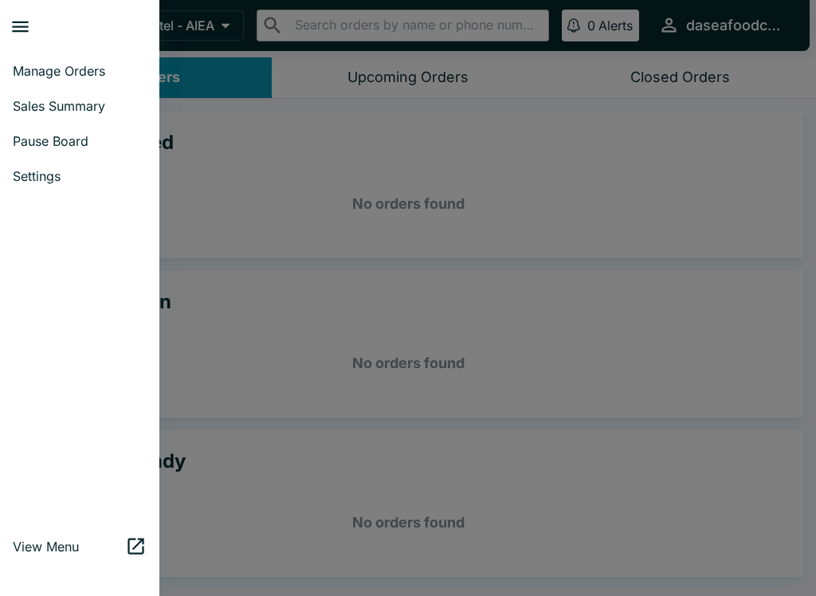
click at [36, 108] on span "Sales Summary" at bounding box center [80, 106] width 134 height 16
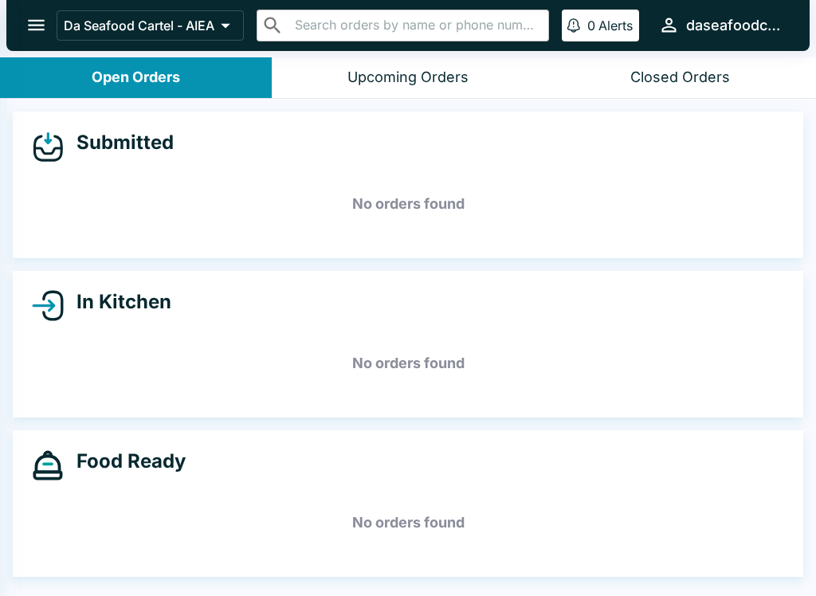
select select "03:00"
